Goal: Information Seeking & Learning: Learn about a topic

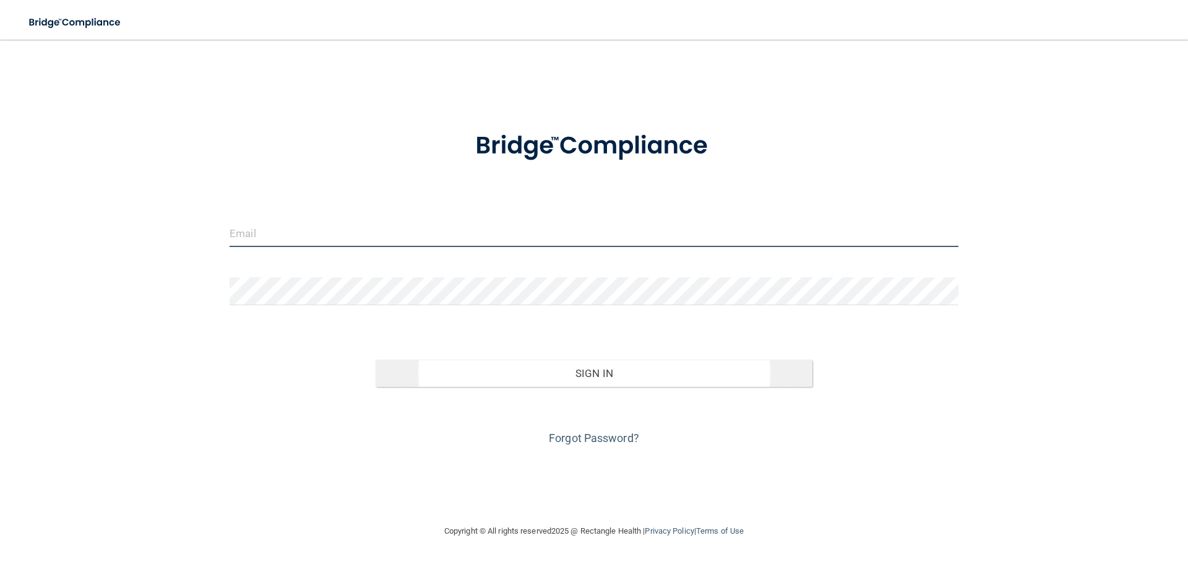
type input "[EMAIL_ADDRESS][DOMAIN_NAME]"
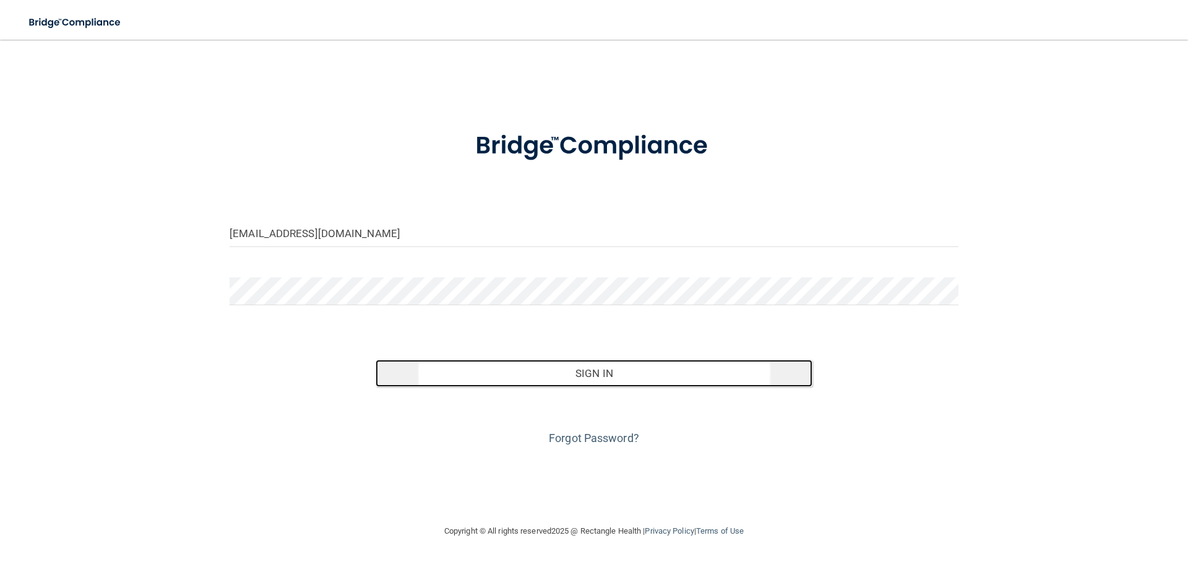
click at [585, 373] on button "Sign In" at bounding box center [595, 373] width 438 height 27
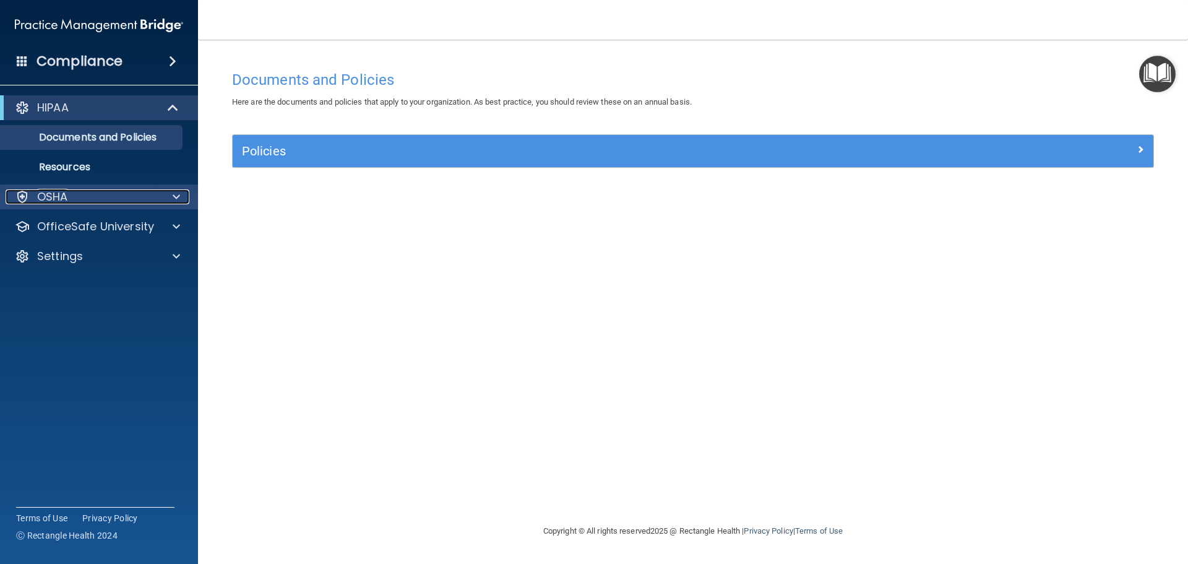
click at [45, 197] on p "OSHA" at bounding box center [52, 196] width 31 height 15
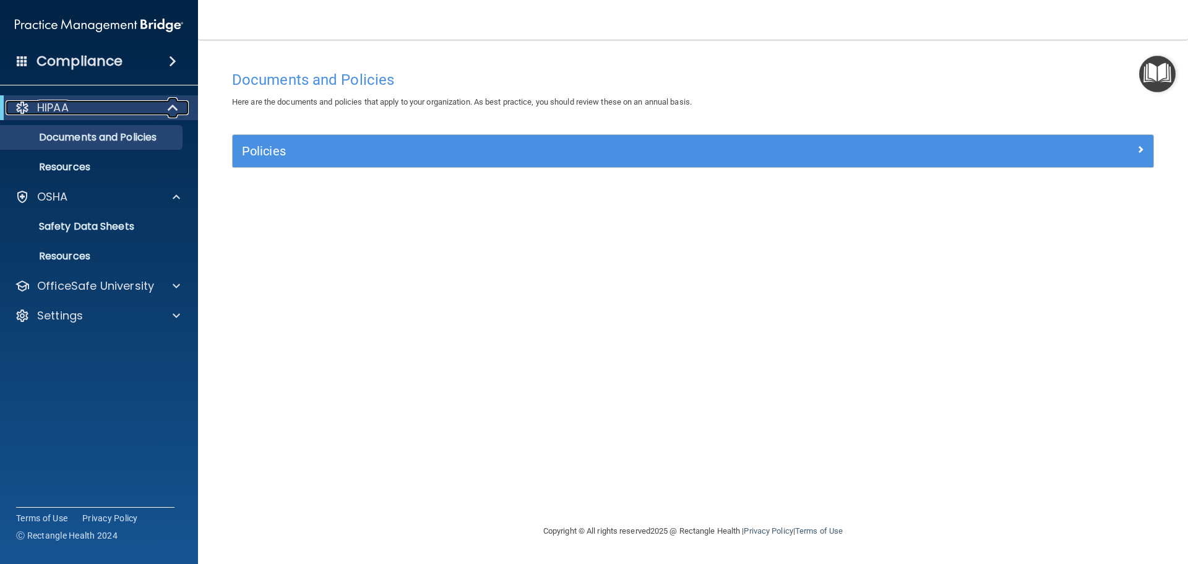
click at [67, 107] on p "HIPAA" at bounding box center [53, 107] width 32 height 15
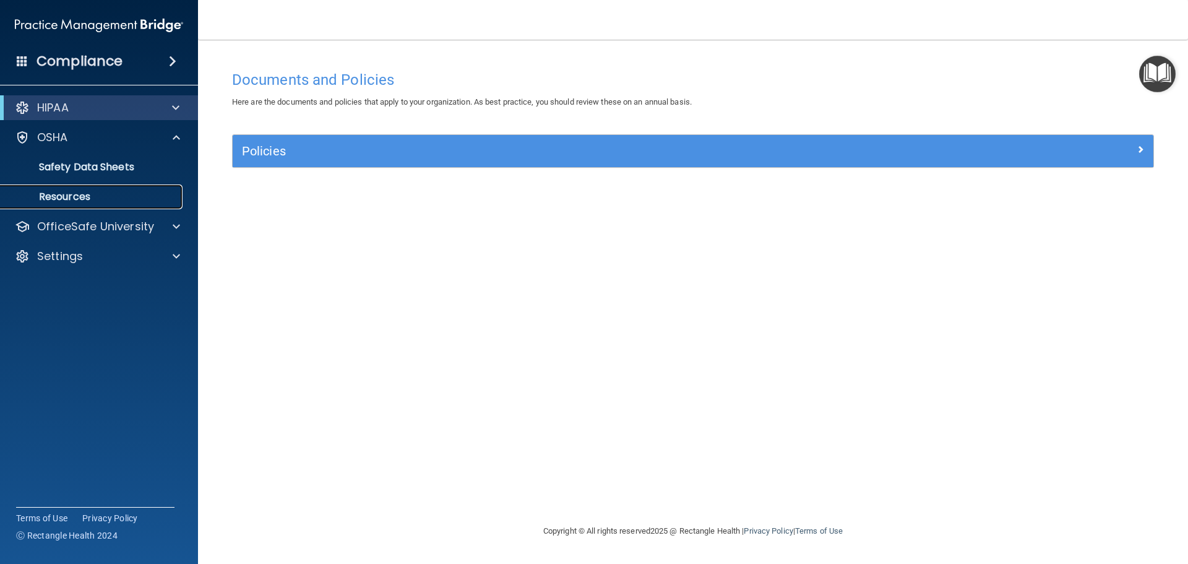
click at [61, 195] on p "Resources" at bounding box center [92, 197] width 169 height 12
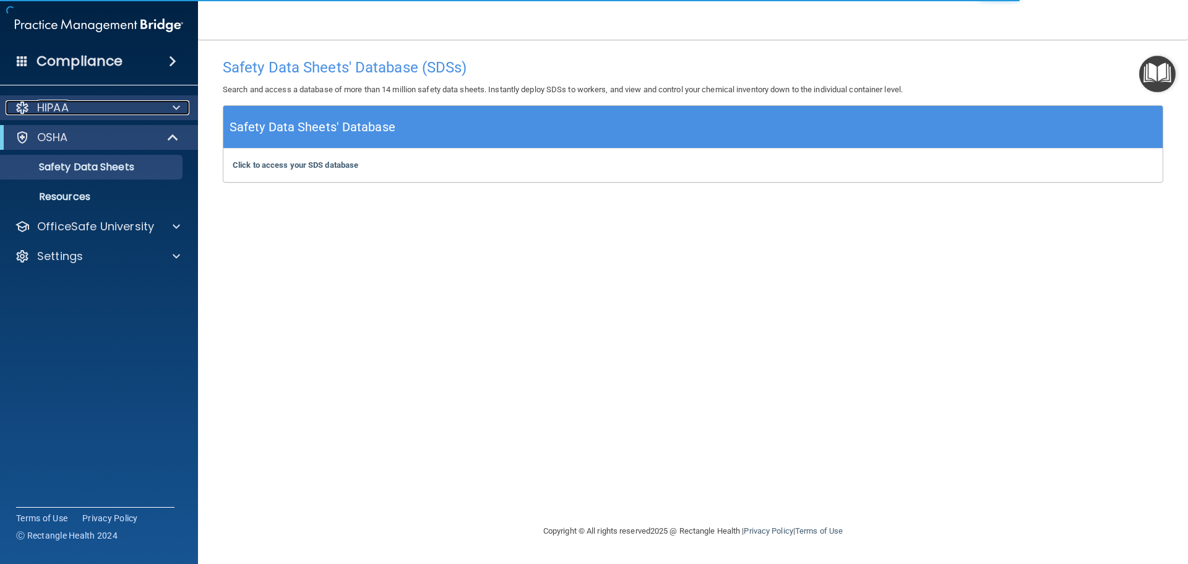
click at [41, 109] on p "HIPAA" at bounding box center [53, 107] width 32 height 15
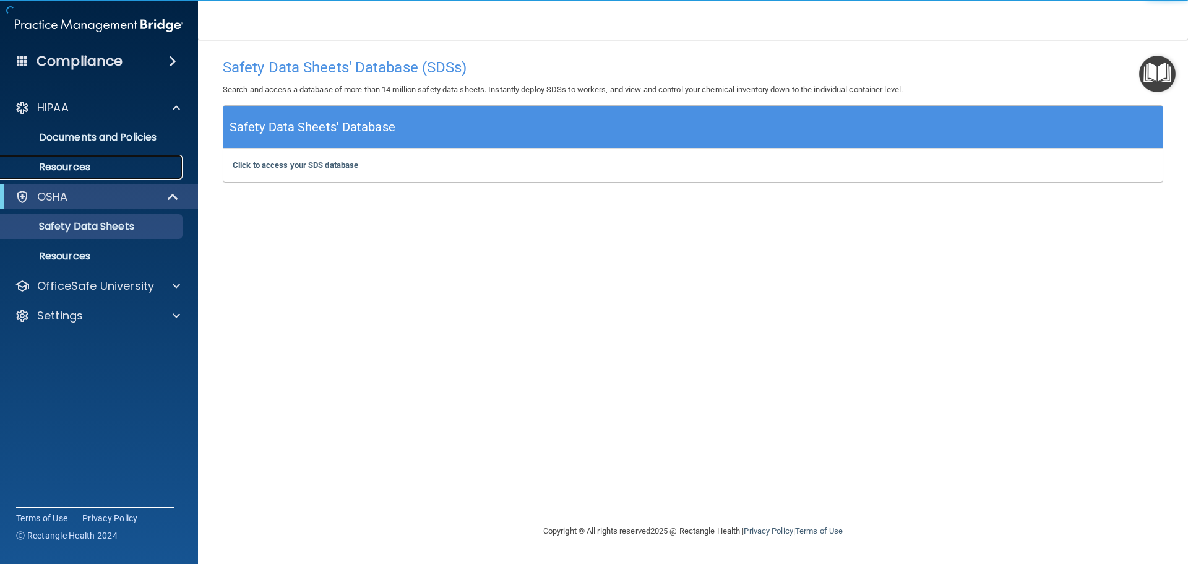
click at [54, 163] on p "Resources" at bounding box center [92, 167] width 169 height 12
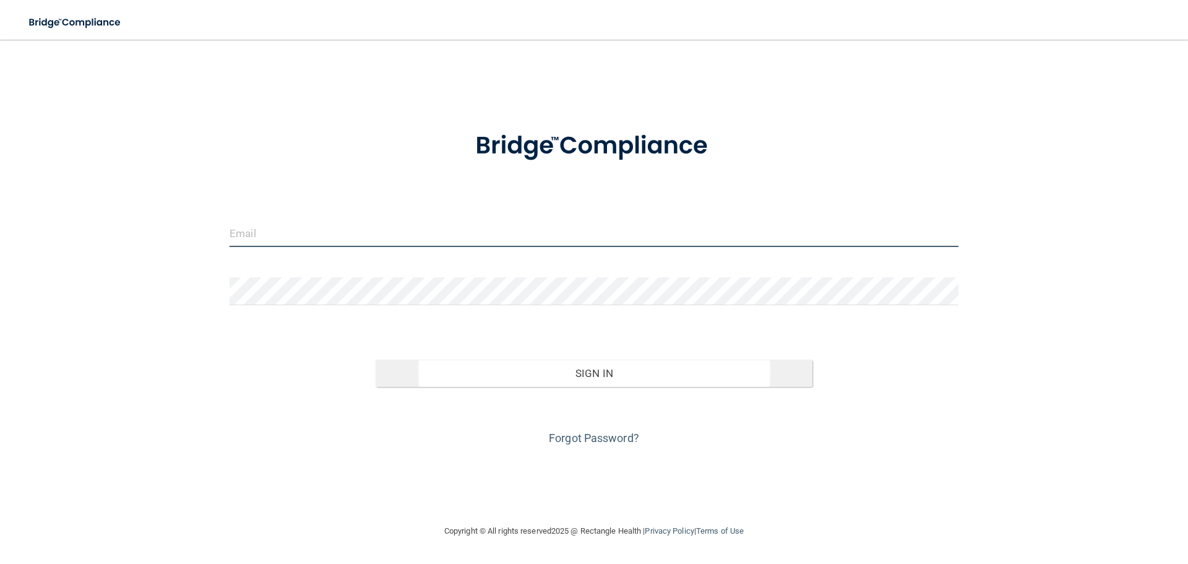
type input "[EMAIL_ADDRESS][DOMAIN_NAME]"
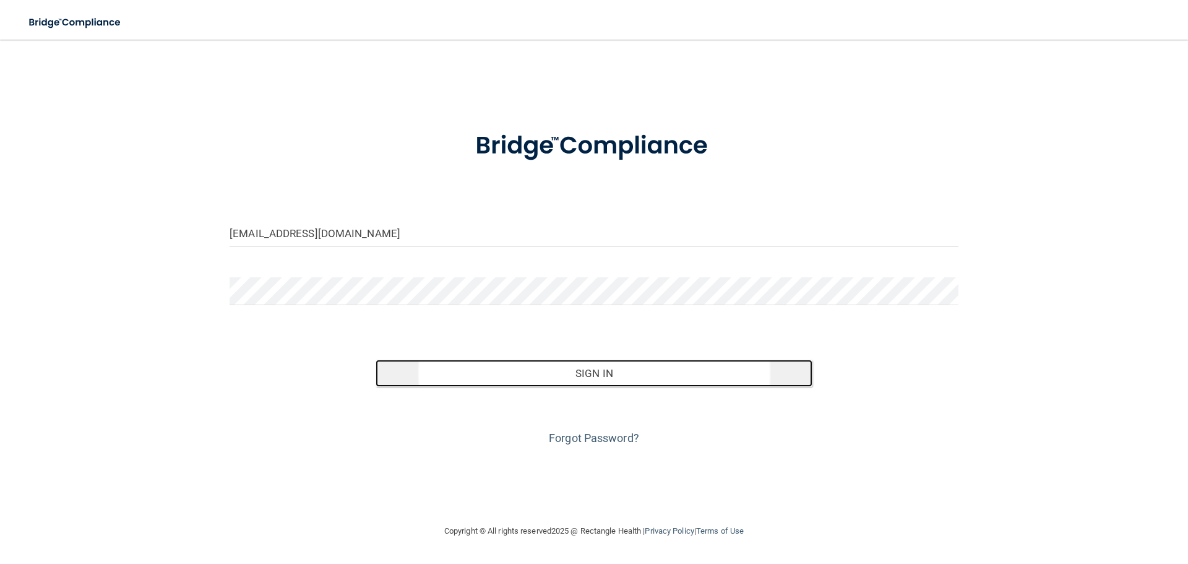
click at [600, 374] on button "Sign In" at bounding box center [595, 373] width 438 height 27
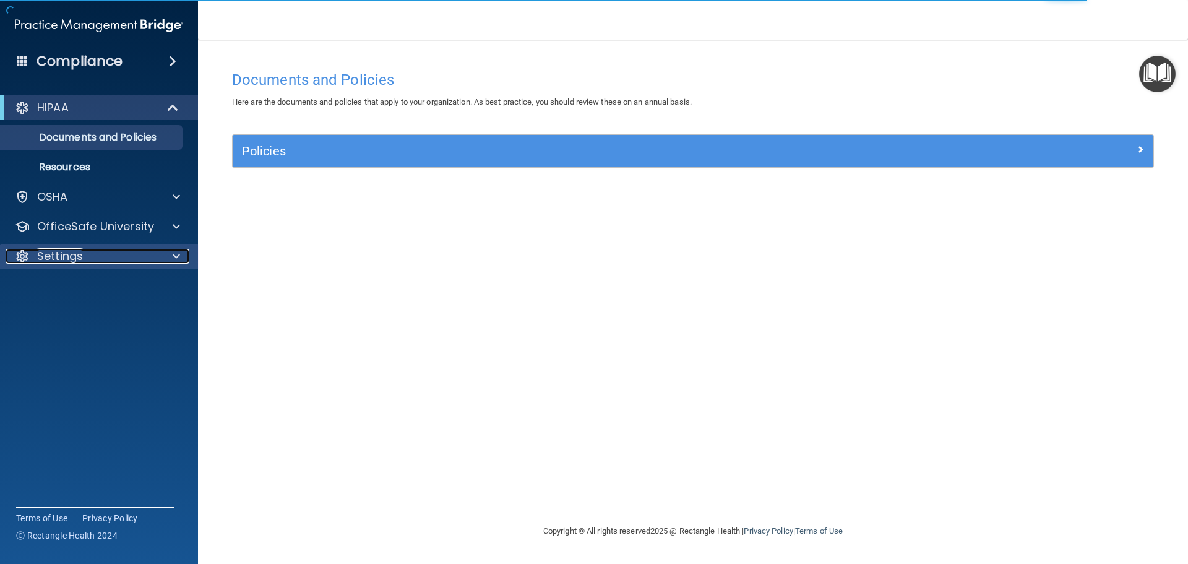
click at [57, 259] on p "Settings" at bounding box center [60, 256] width 46 height 15
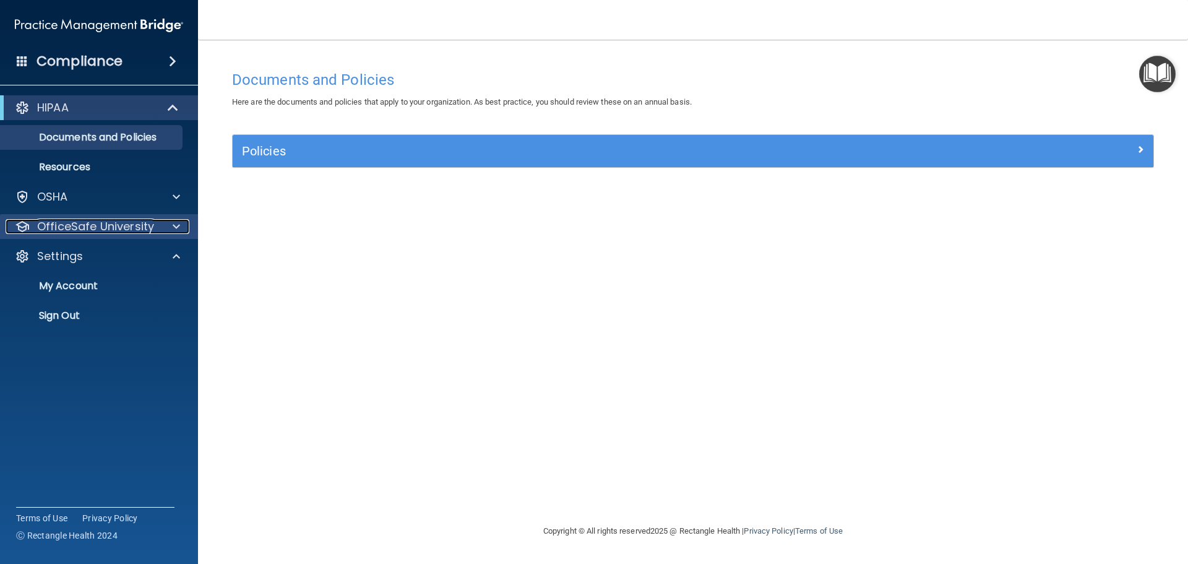
click at [97, 225] on p "OfficeSafe University" at bounding box center [95, 226] width 117 height 15
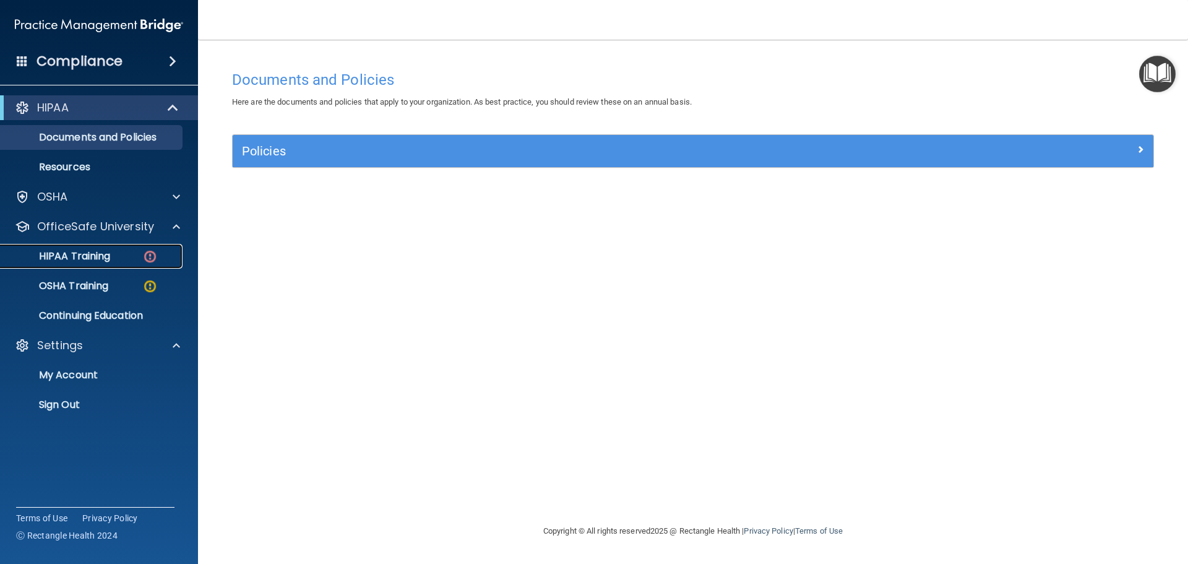
click at [80, 256] on p "HIPAA Training" at bounding box center [59, 256] width 102 height 12
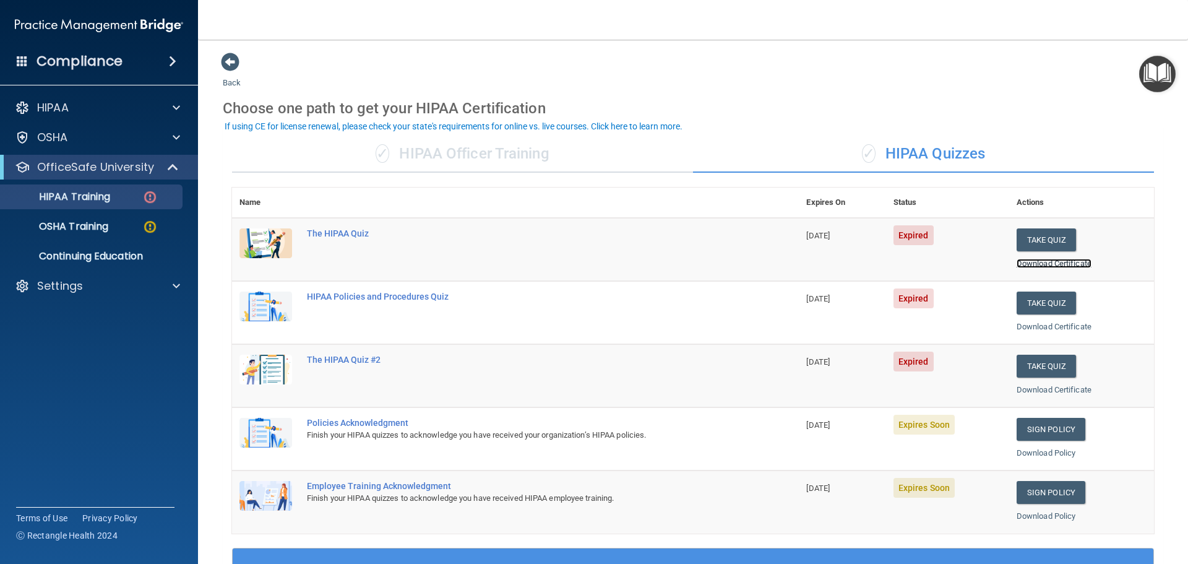
click at [1041, 264] on link "Download Certificate" at bounding box center [1054, 263] width 75 height 9
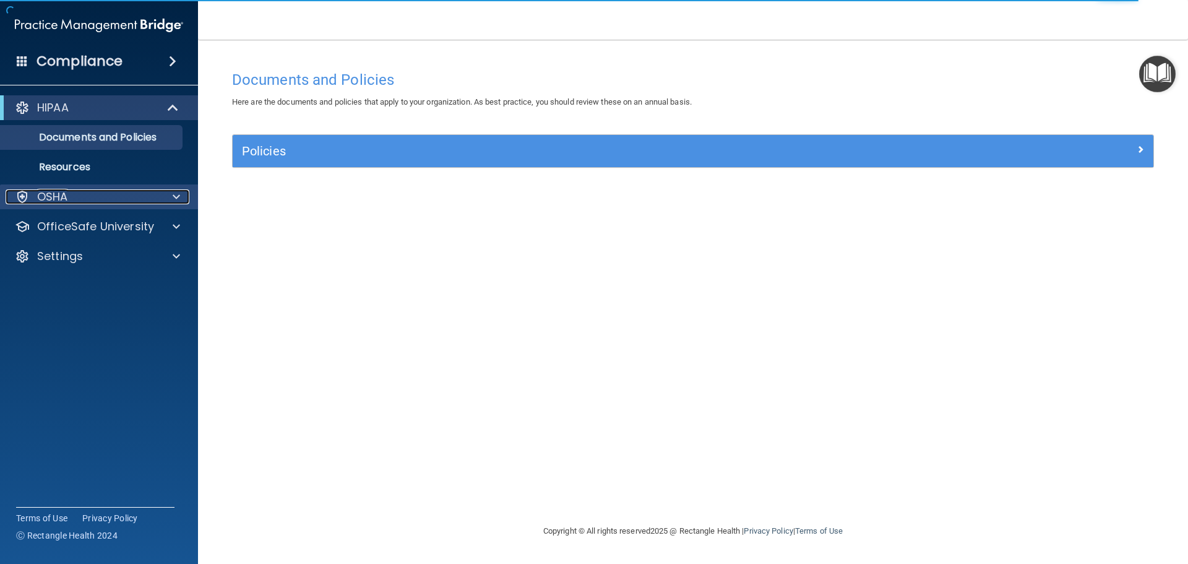
click at [54, 202] on p "OSHA" at bounding box center [52, 196] width 31 height 15
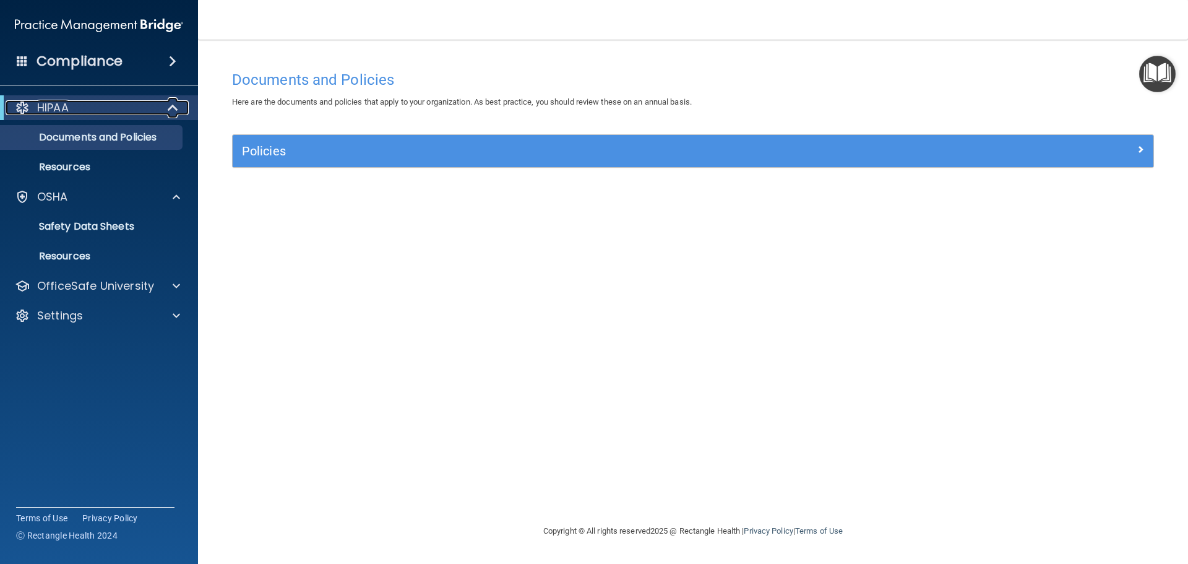
click at [169, 106] on span at bounding box center [174, 107] width 11 height 15
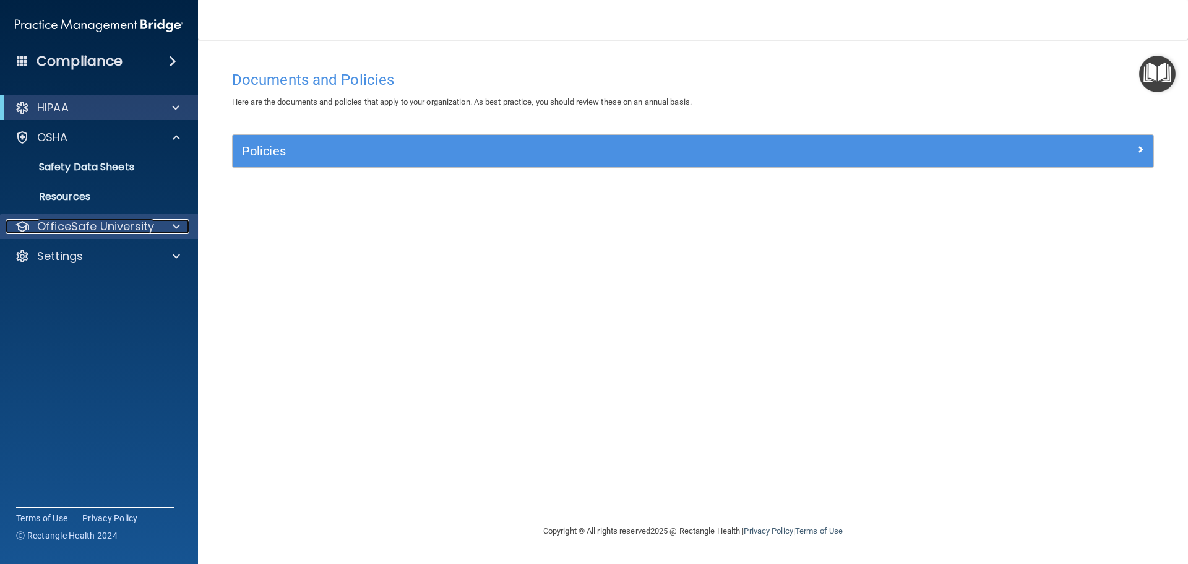
click at [100, 228] on p "OfficeSafe University" at bounding box center [95, 226] width 117 height 15
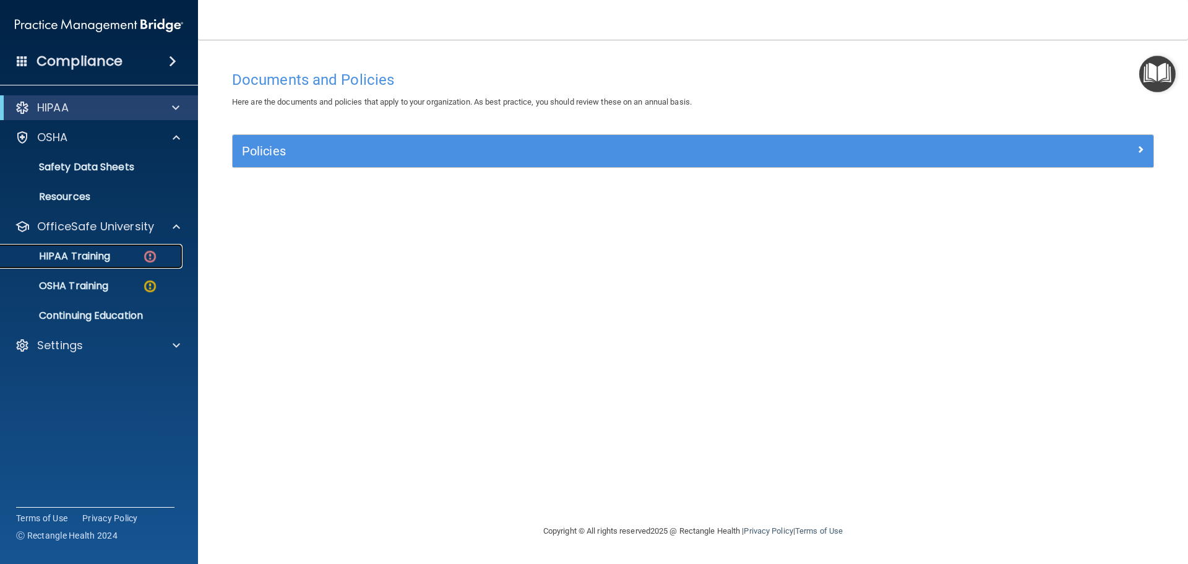
click at [94, 255] on p "HIPAA Training" at bounding box center [59, 256] width 102 height 12
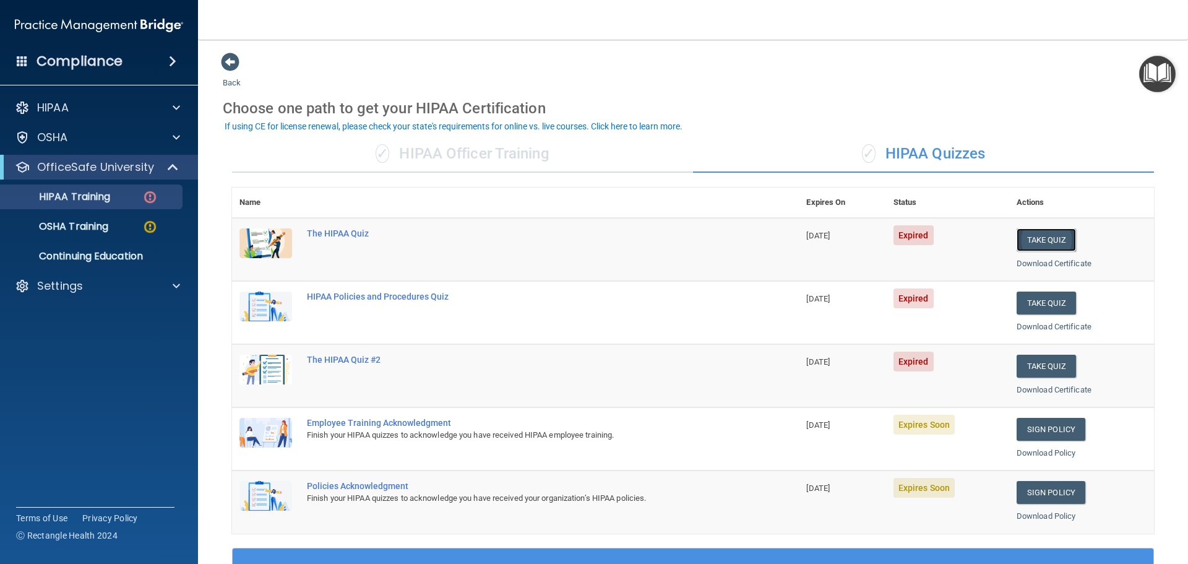
click at [1031, 232] on button "Take Quiz" at bounding box center [1046, 239] width 59 height 23
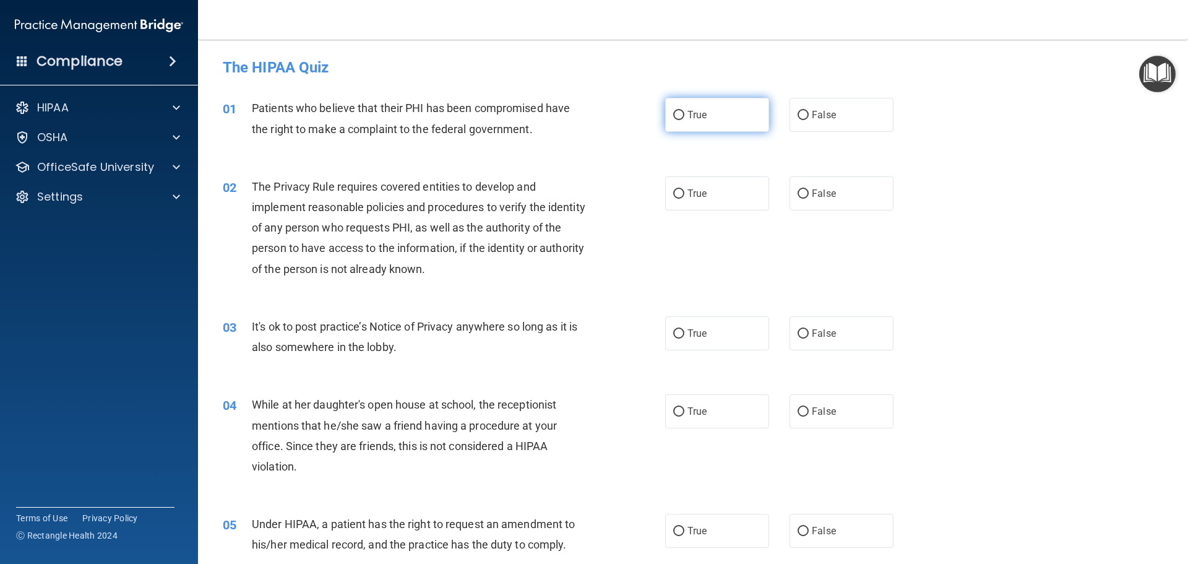
click at [683, 109] on label "True" at bounding box center [717, 115] width 104 height 34
click at [683, 111] on input "True" at bounding box center [678, 115] width 11 height 9
radio input "true"
click at [688, 191] on span "True" at bounding box center [697, 194] width 19 height 12
click at [684, 191] on input "True" at bounding box center [678, 193] width 11 height 9
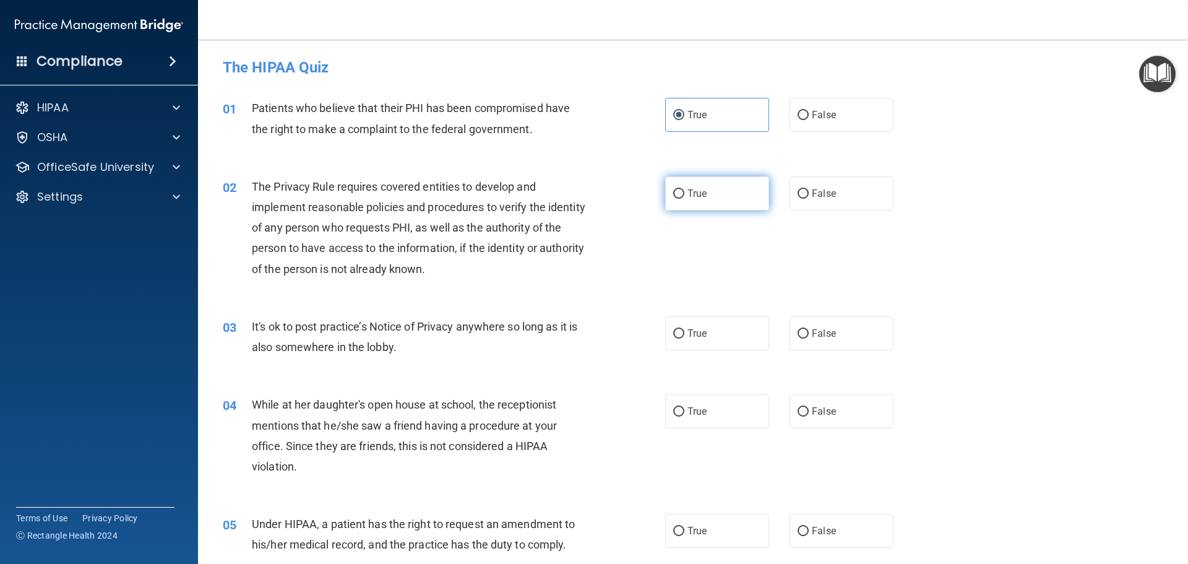
radio input "true"
click at [798, 333] on input "False" at bounding box center [803, 333] width 11 height 9
radio input "true"
click at [679, 412] on input "True" at bounding box center [678, 411] width 11 height 9
radio input "true"
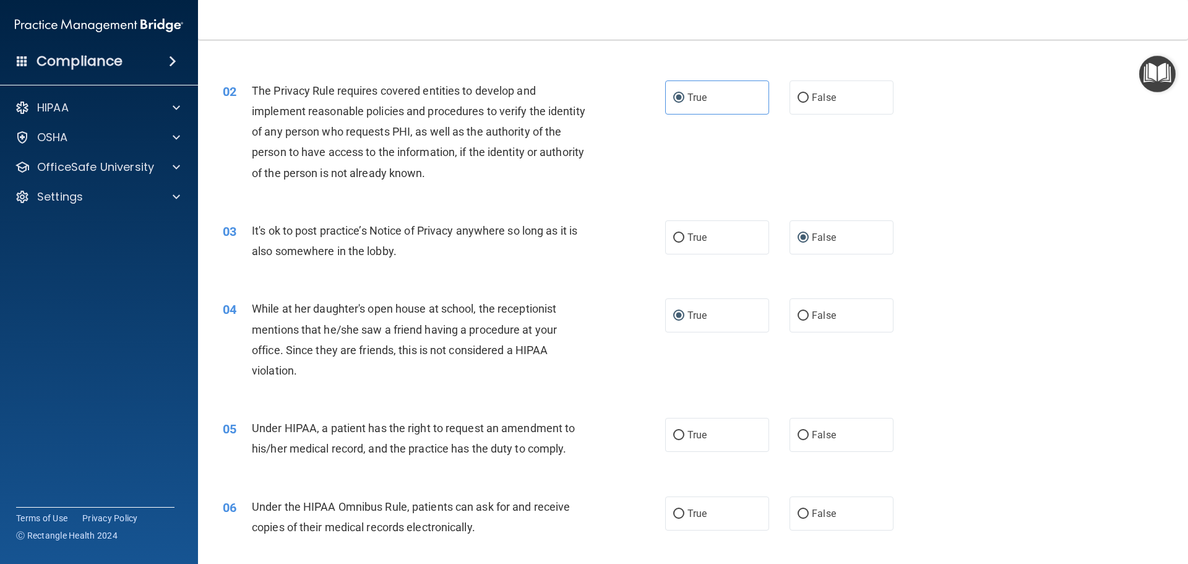
scroll to position [124, 0]
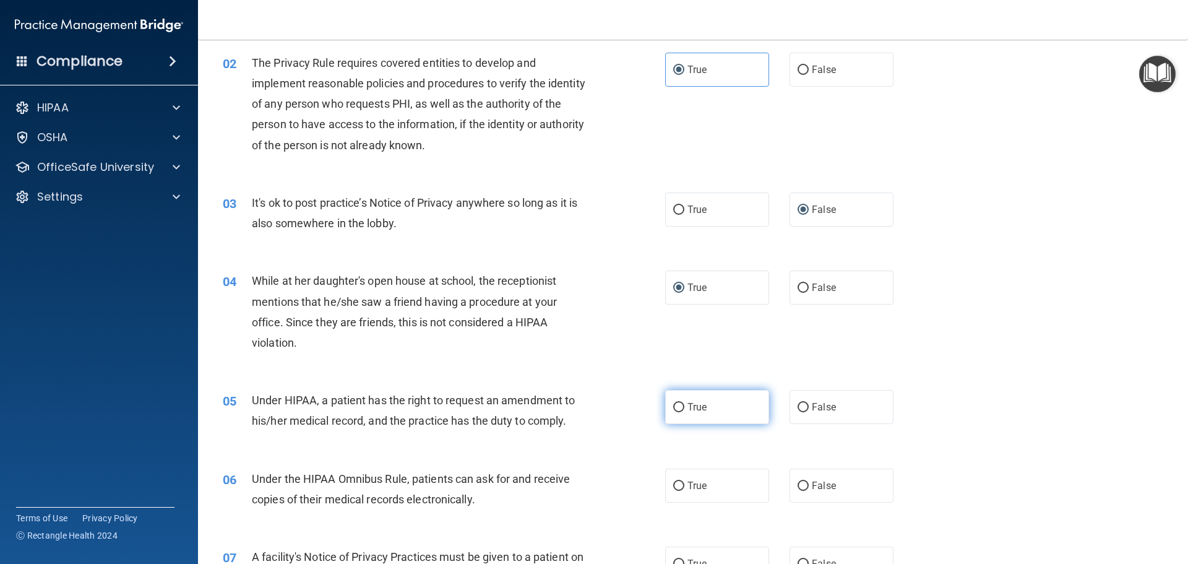
click at [677, 406] on input "True" at bounding box center [678, 407] width 11 height 9
radio input "true"
click at [679, 484] on input "True" at bounding box center [678, 485] width 11 height 9
radio input "true"
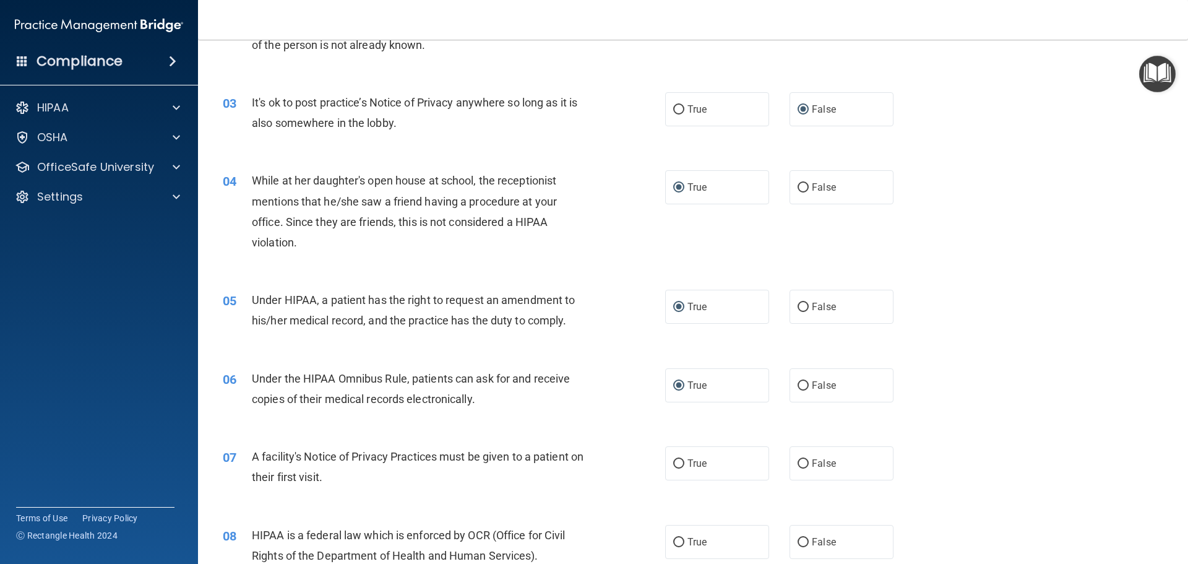
scroll to position [248, 0]
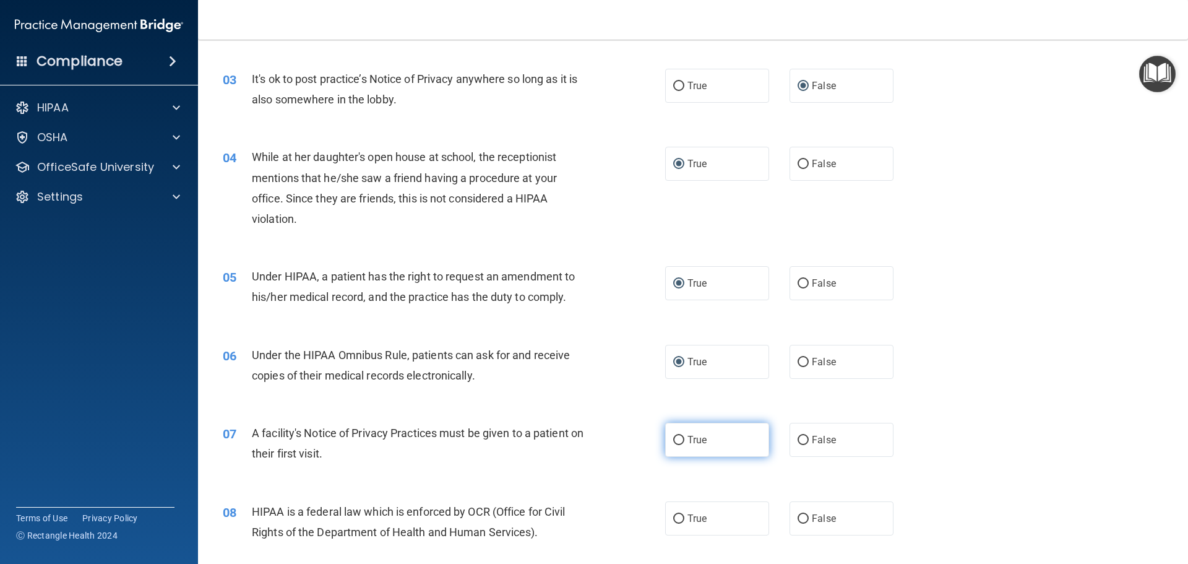
click at [678, 441] on input "True" at bounding box center [678, 440] width 11 height 9
radio input "true"
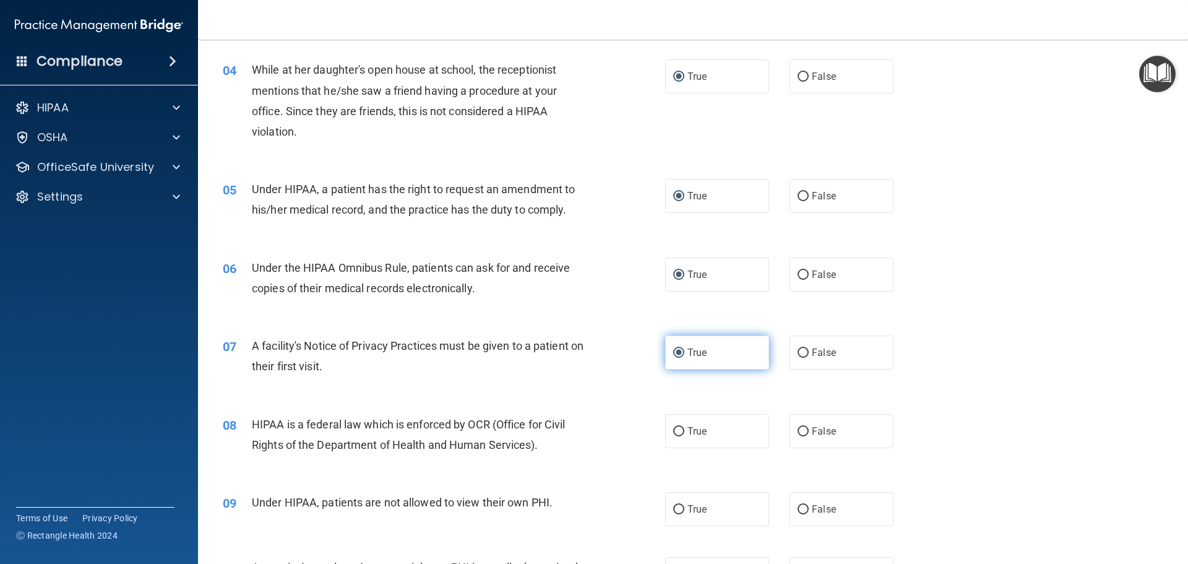
scroll to position [371, 0]
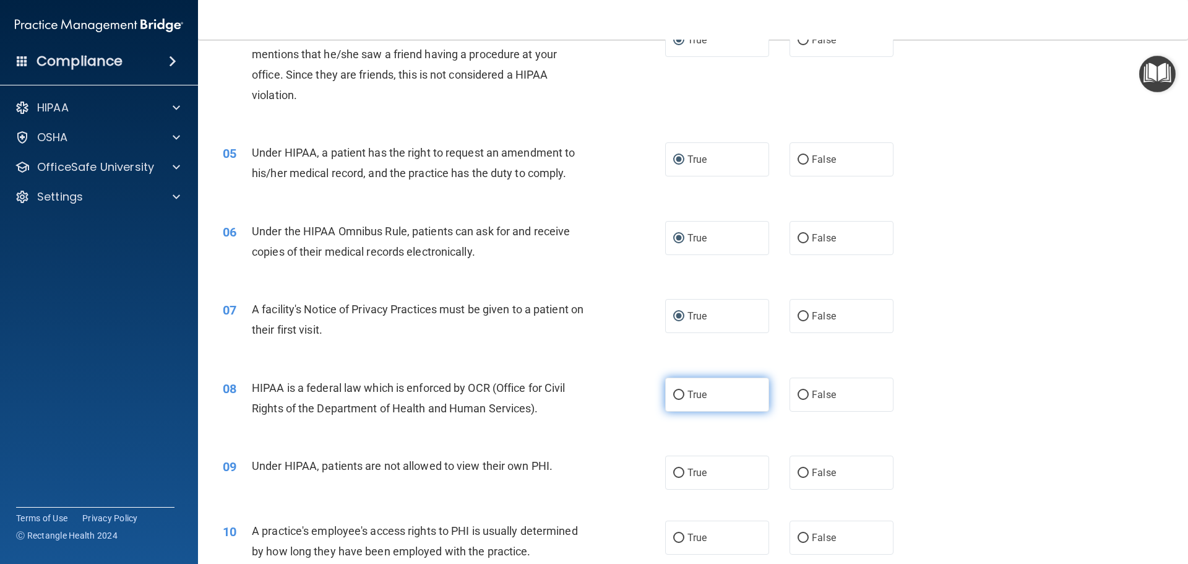
click at [681, 392] on label "True" at bounding box center [717, 394] width 104 height 34
click at [681, 392] on input "True" at bounding box center [678, 394] width 11 height 9
radio input "true"
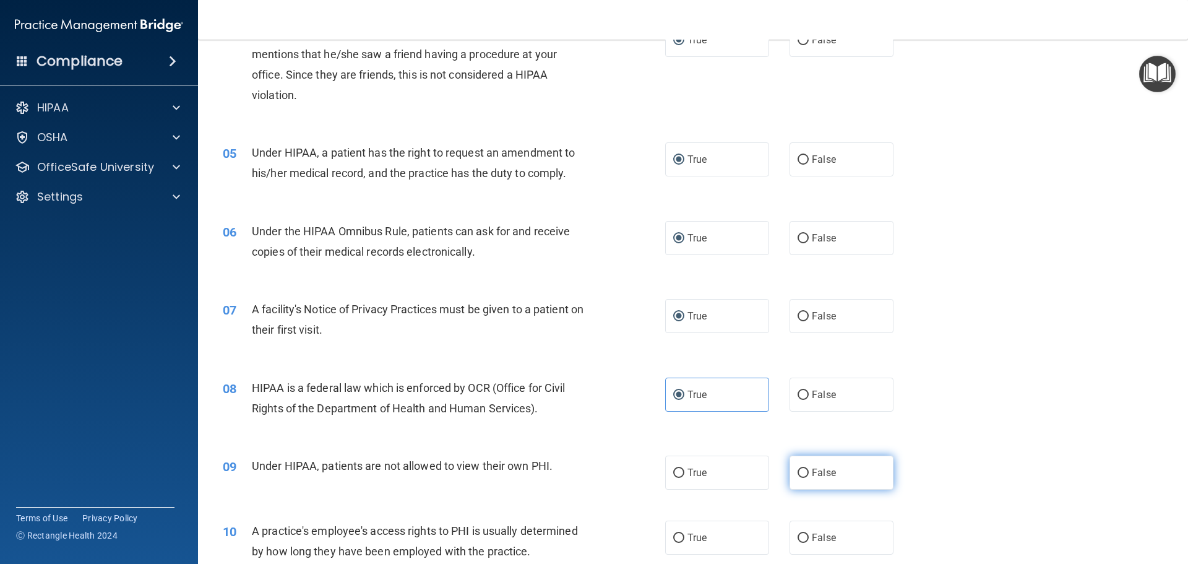
click at [798, 472] on input "False" at bounding box center [803, 472] width 11 height 9
radio input "true"
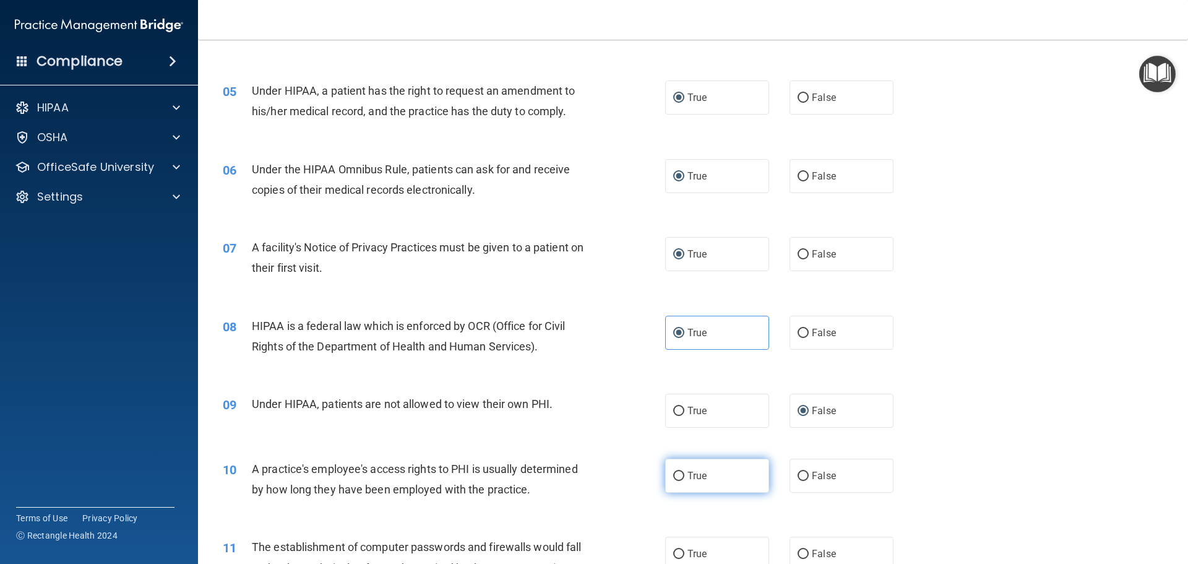
scroll to position [495, 0]
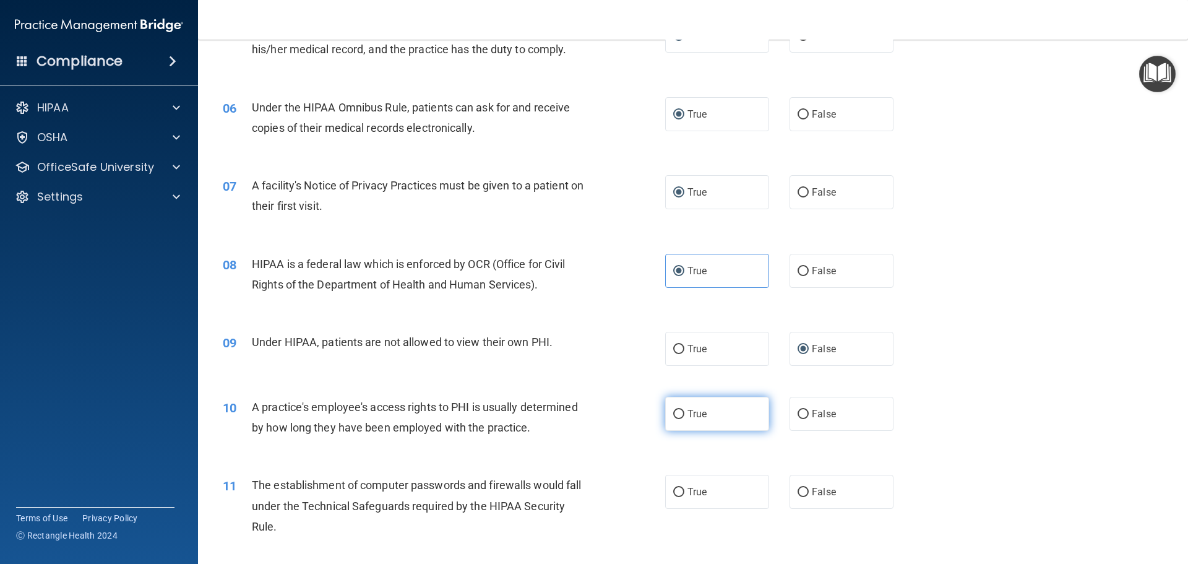
click at [688, 414] on span "True" at bounding box center [697, 414] width 19 height 12
click at [683, 414] on input "True" at bounding box center [678, 414] width 11 height 9
radio input "true"
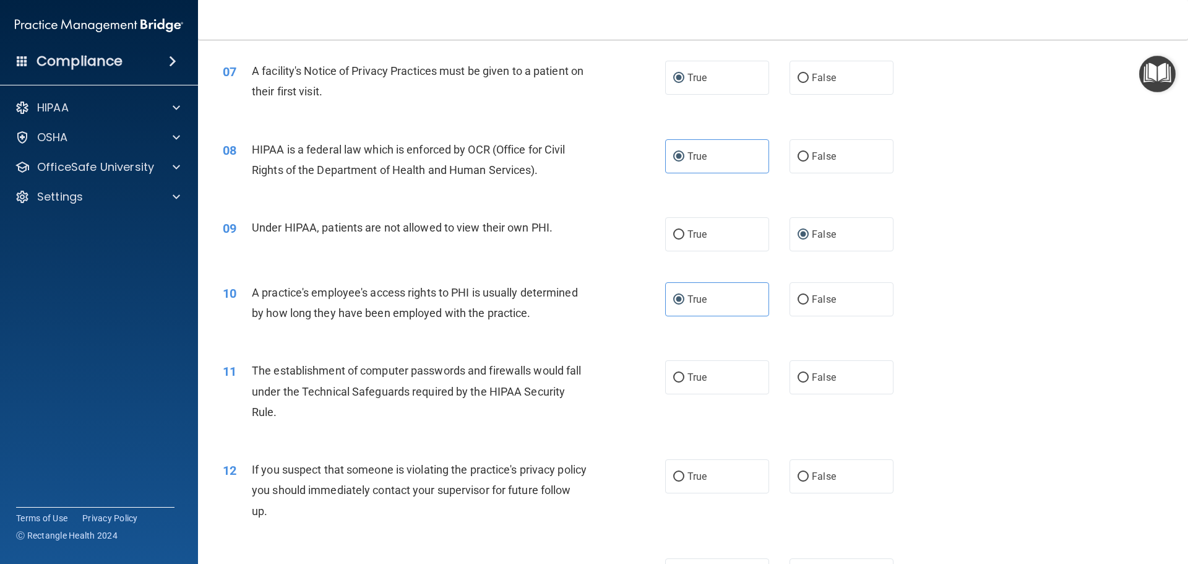
scroll to position [619, 0]
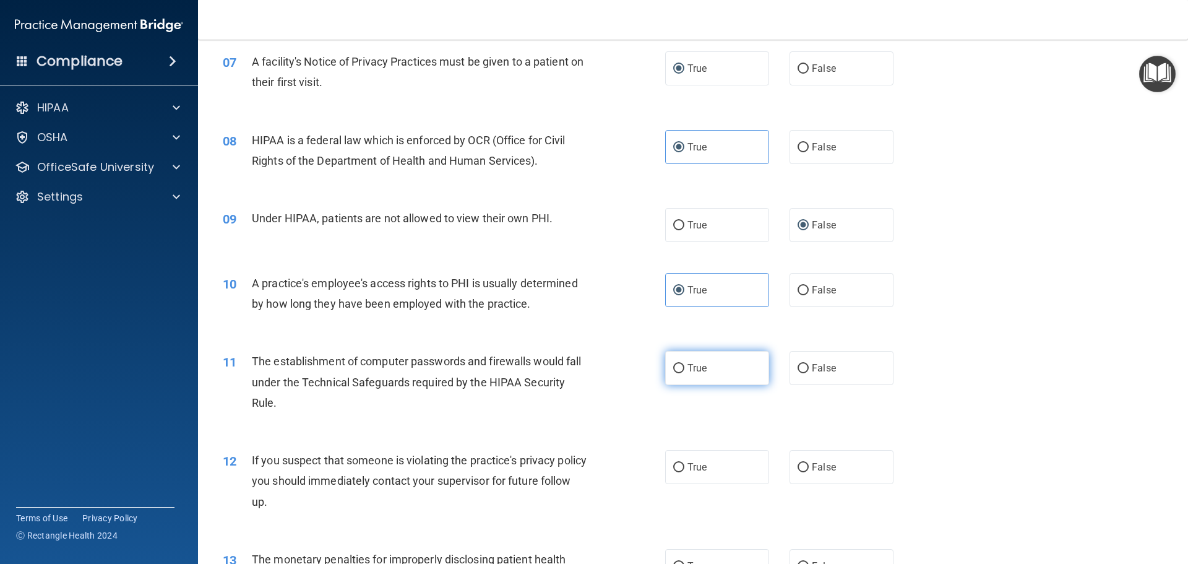
click at [680, 364] on label "True" at bounding box center [717, 368] width 104 height 34
click at [680, 364] on input "True" at bounding box center [678, 368] width 11 height 9
radio input "true"
click at [688, 466] on span "True" at bounding box center [697, 467] width 19 height 12
click at [684, 466] on input "True" at bounding box center [678, 467] width 11 height 9
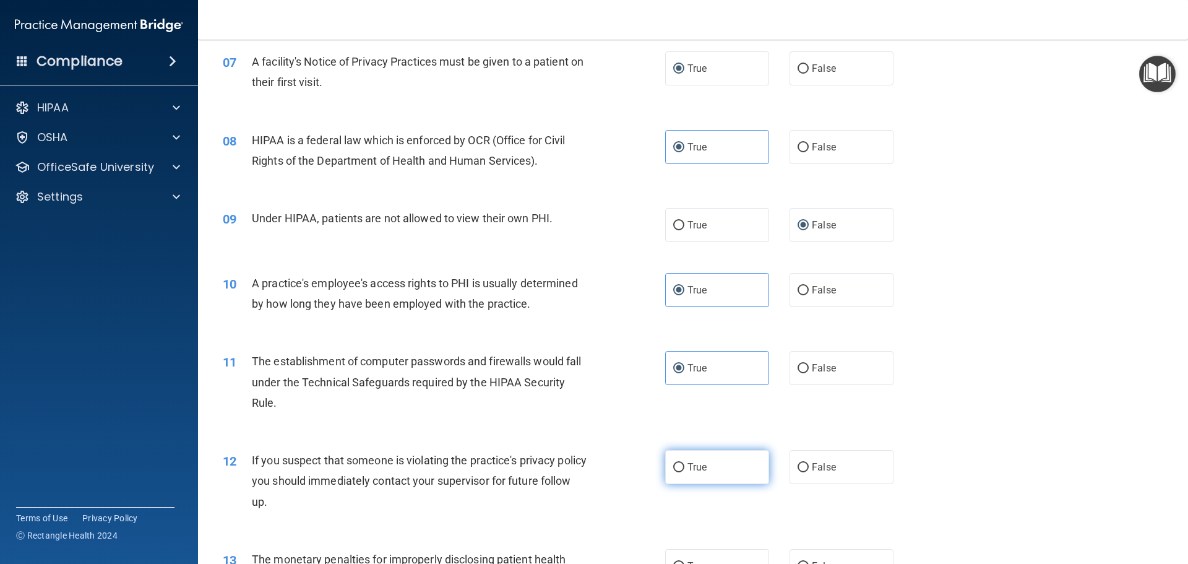
radio input "true"
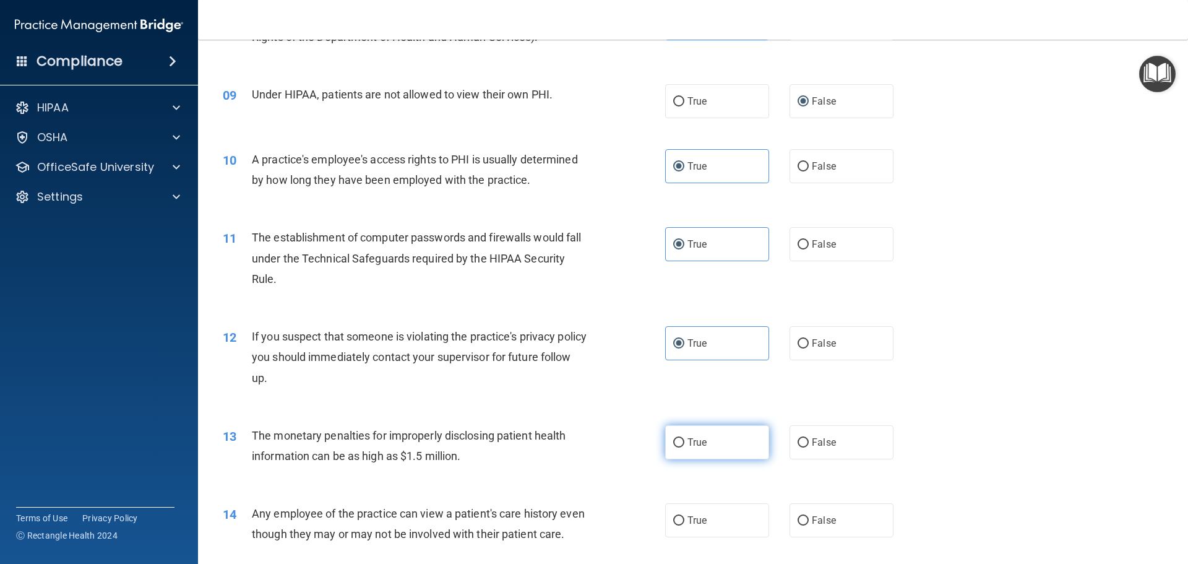
click at [688, 446] on span "True" at bounding box center [697, 442] width 19 height 12
click at [684, 446] on input "True" at bounding box center [678, 442] width 11 height 9
radio input "true"
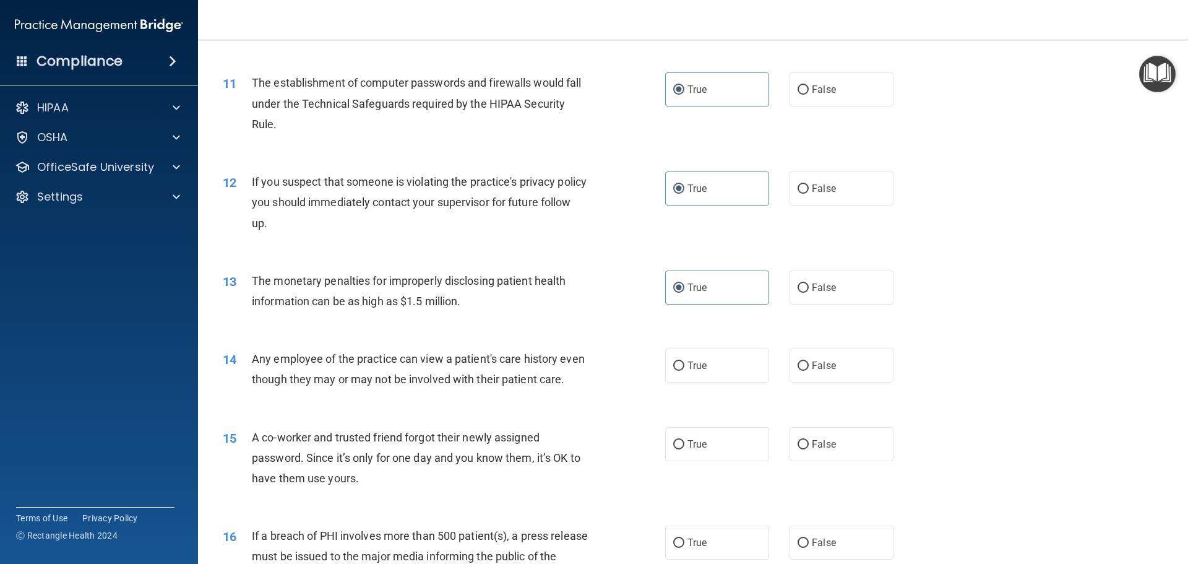
scroll to position [928, 0]
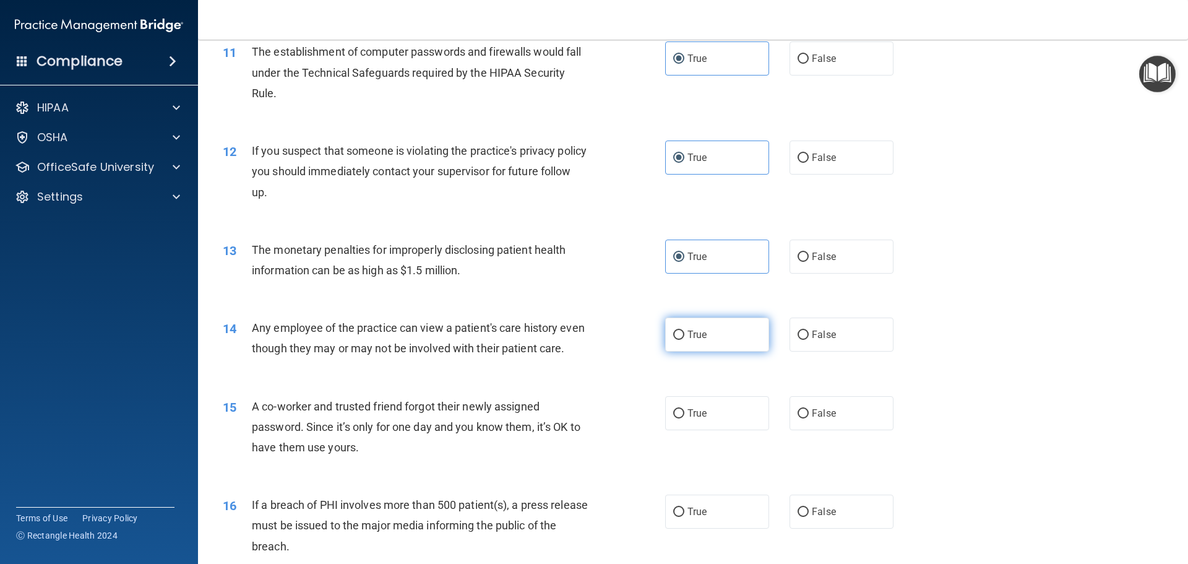
click at [683, 335] on label "True" at bounding box center [717, 334] width 104 height 34
click at [683, 335] on input "True" at bounding box center [678, 334] width 11 height 9
radio input "true"
